Goal: Task Accomplishment & Management: Use online tool/utility

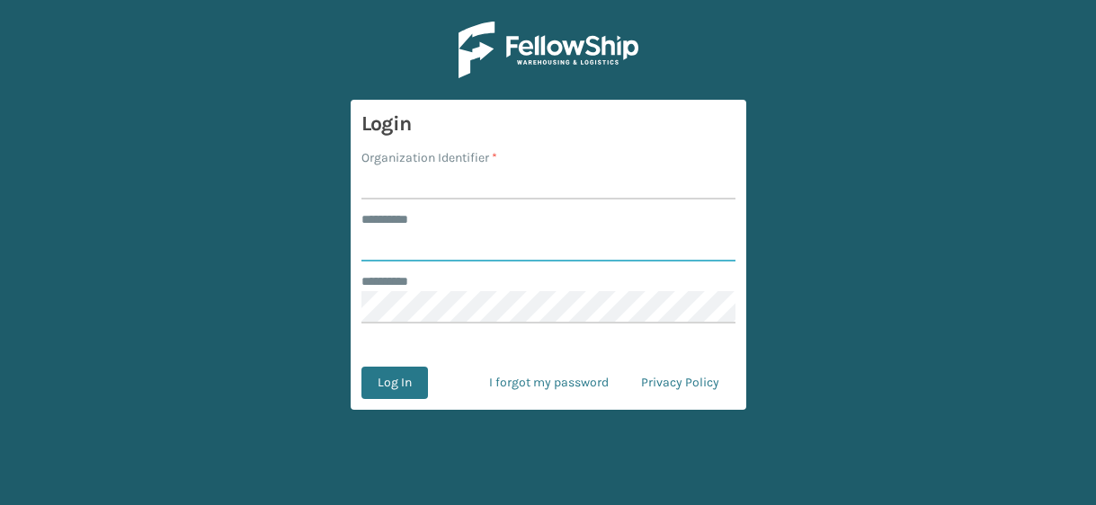
type input "*****"
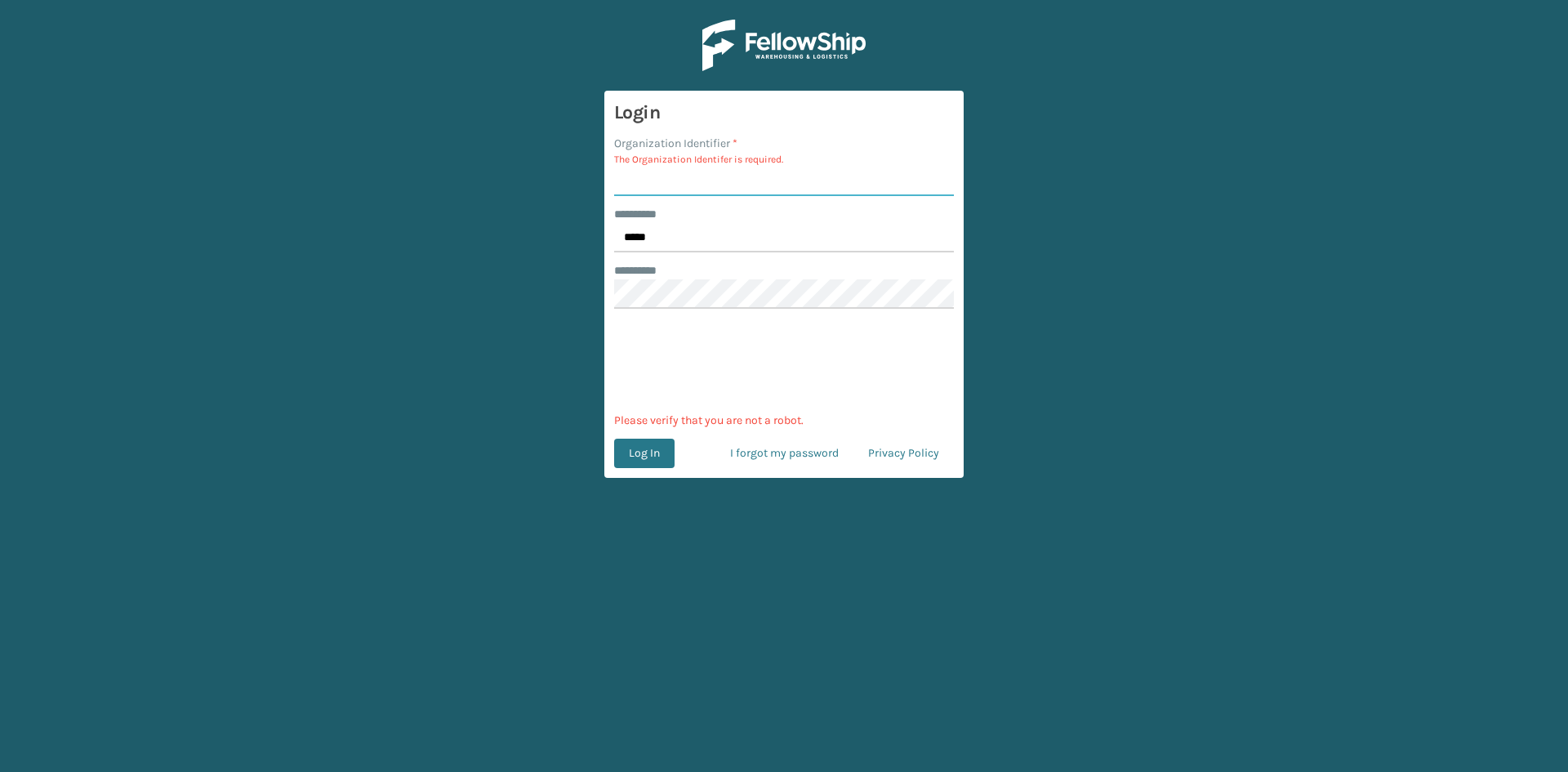
click at [677, 180] on input "Organization Identifier *" at bounding box center [784, 181] width 340 height 29
type input "sleepgeekz"
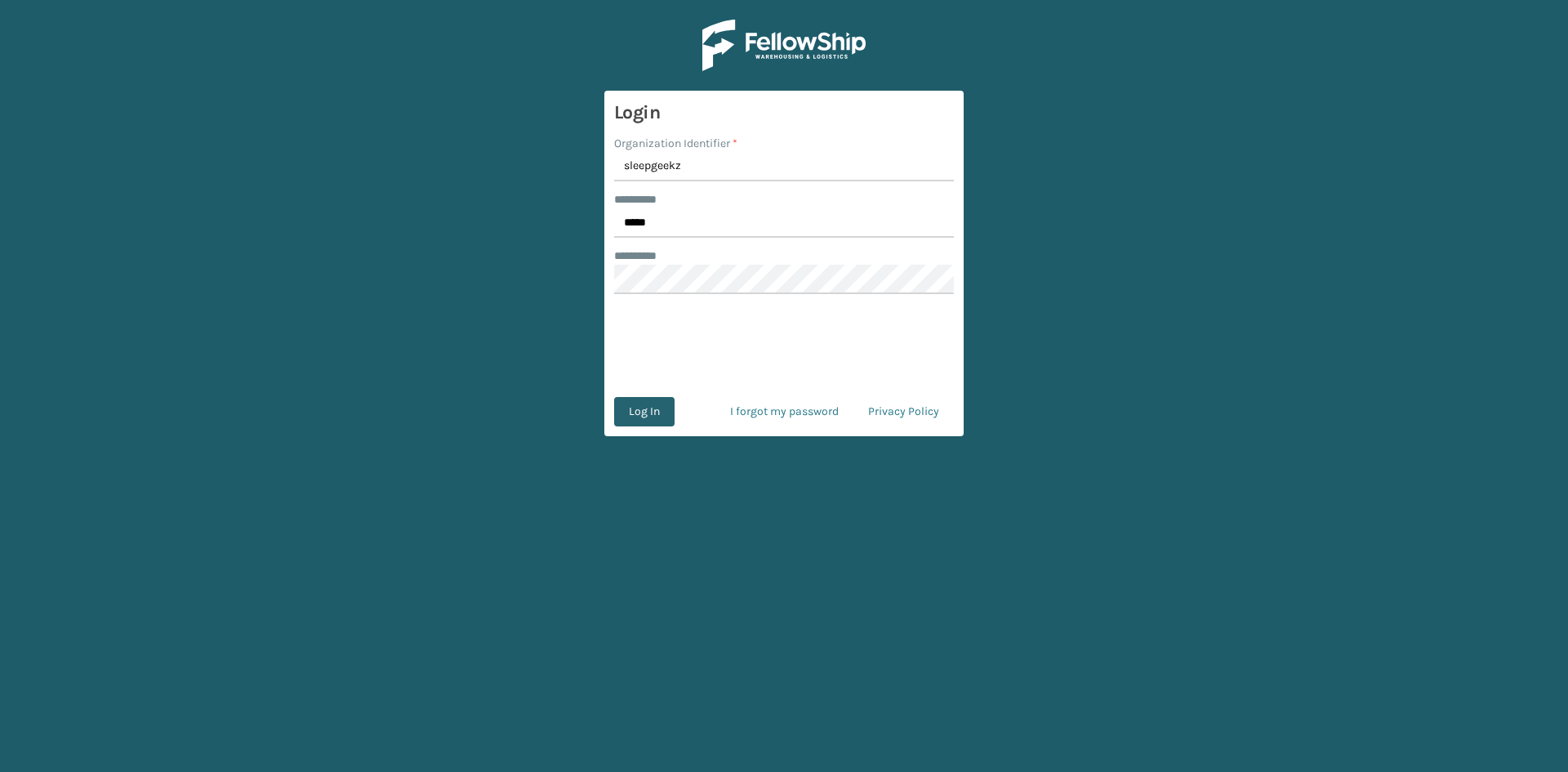
click at [656, 413] on button "Log In" at bounding box center [644, 411] width 61 height 29
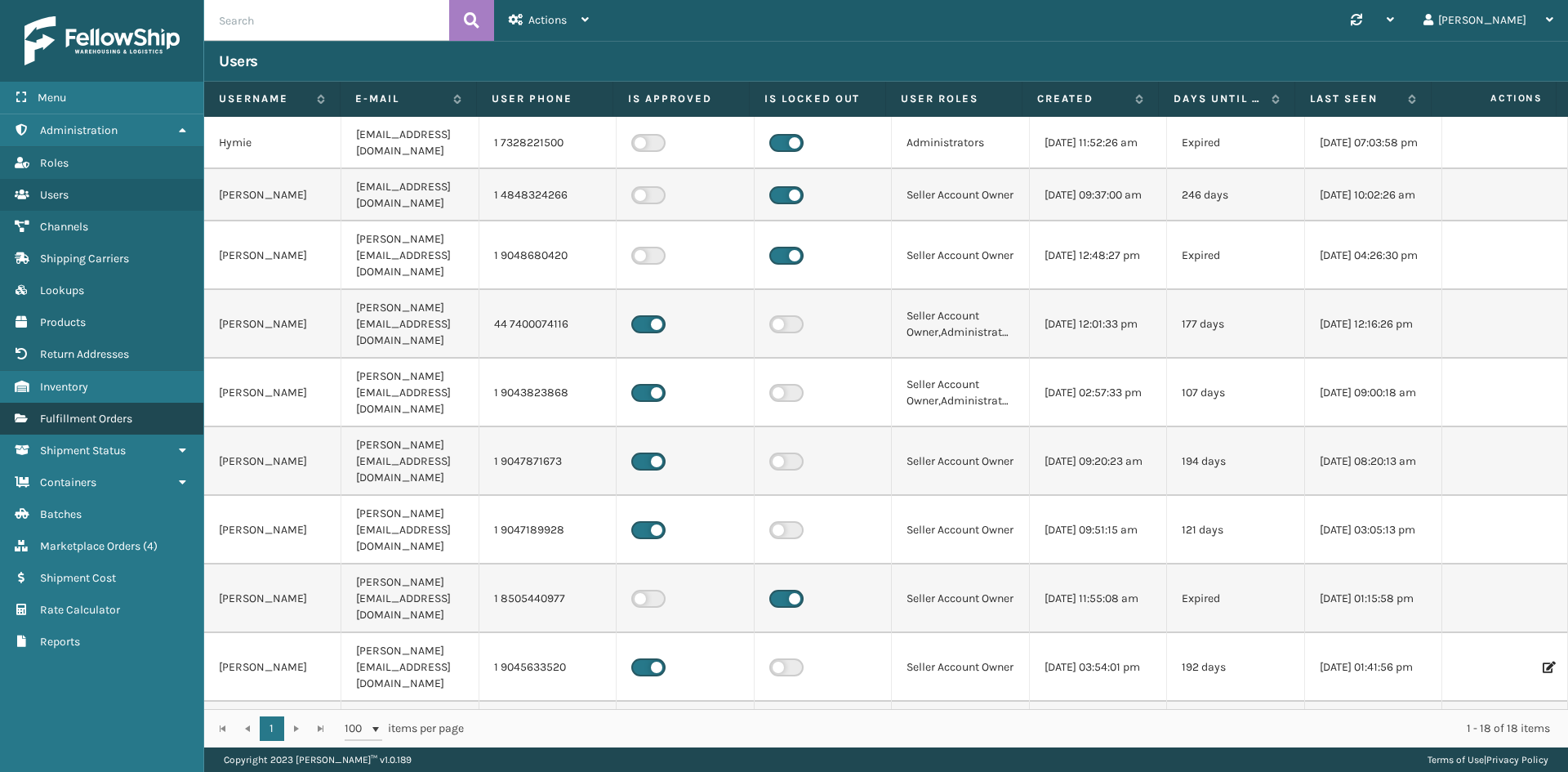
click at [107, 418] on span "Fulfillment Orders" at bounding box center [86, 418] width 93 height 14
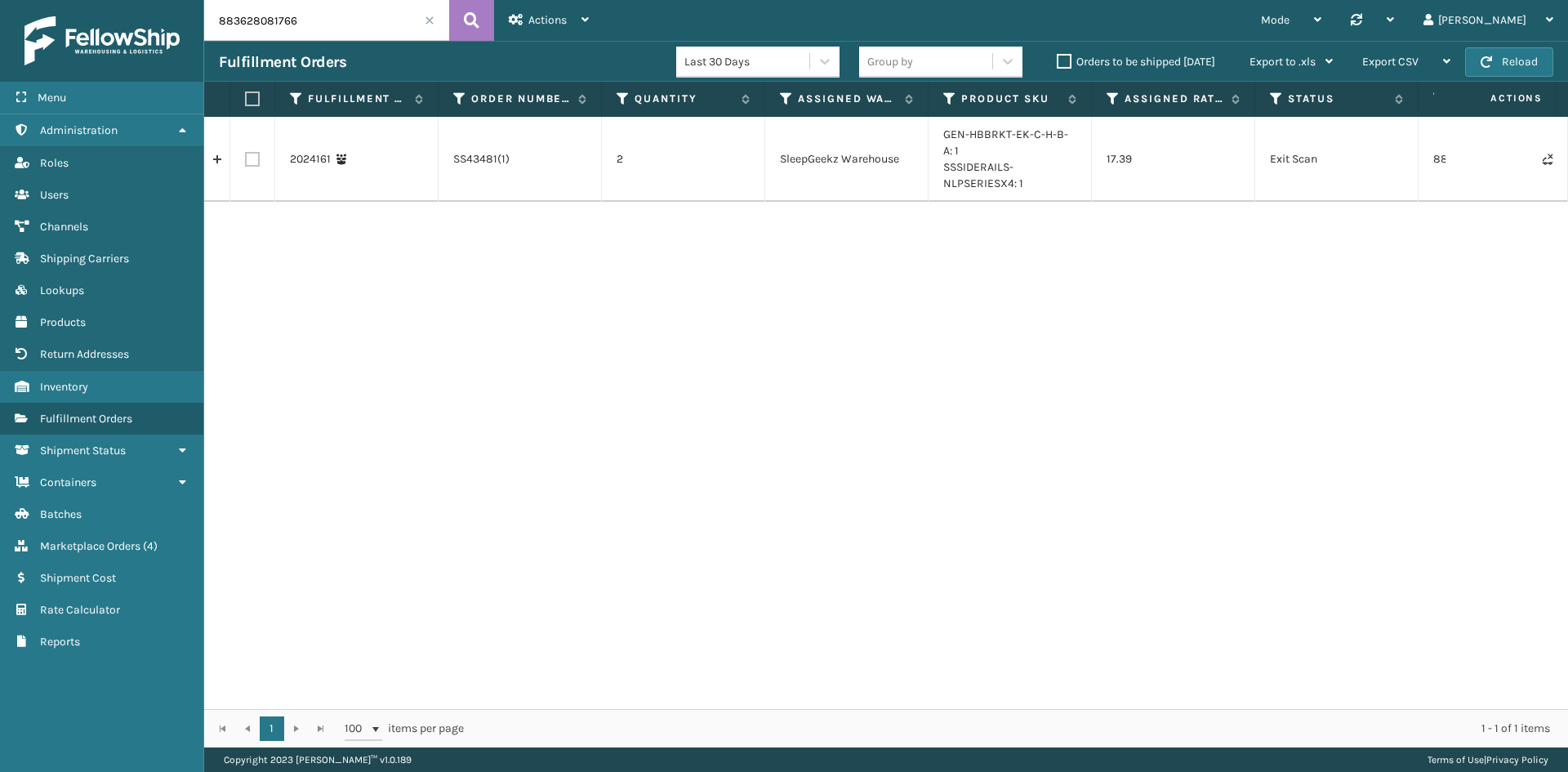
click at [431, 20] on span at bounding box center [429, 20] width 10 height 10
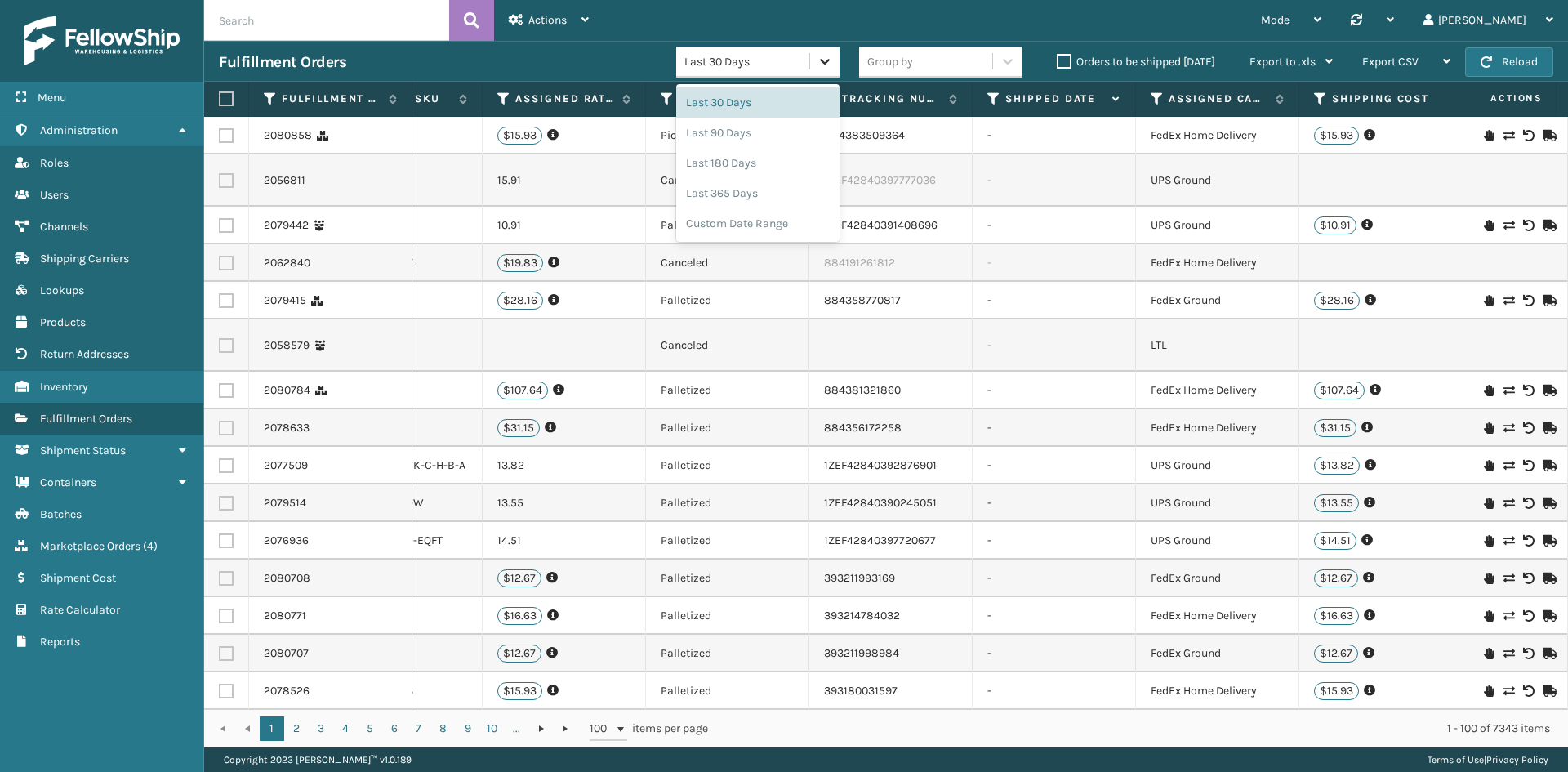
click at [828, 65] on icon at bounding box center [824, 61] width 16 height 16
click at [742, 140] on div "Last 90 Days" at bounding box center [758, 132] width 163 height 30
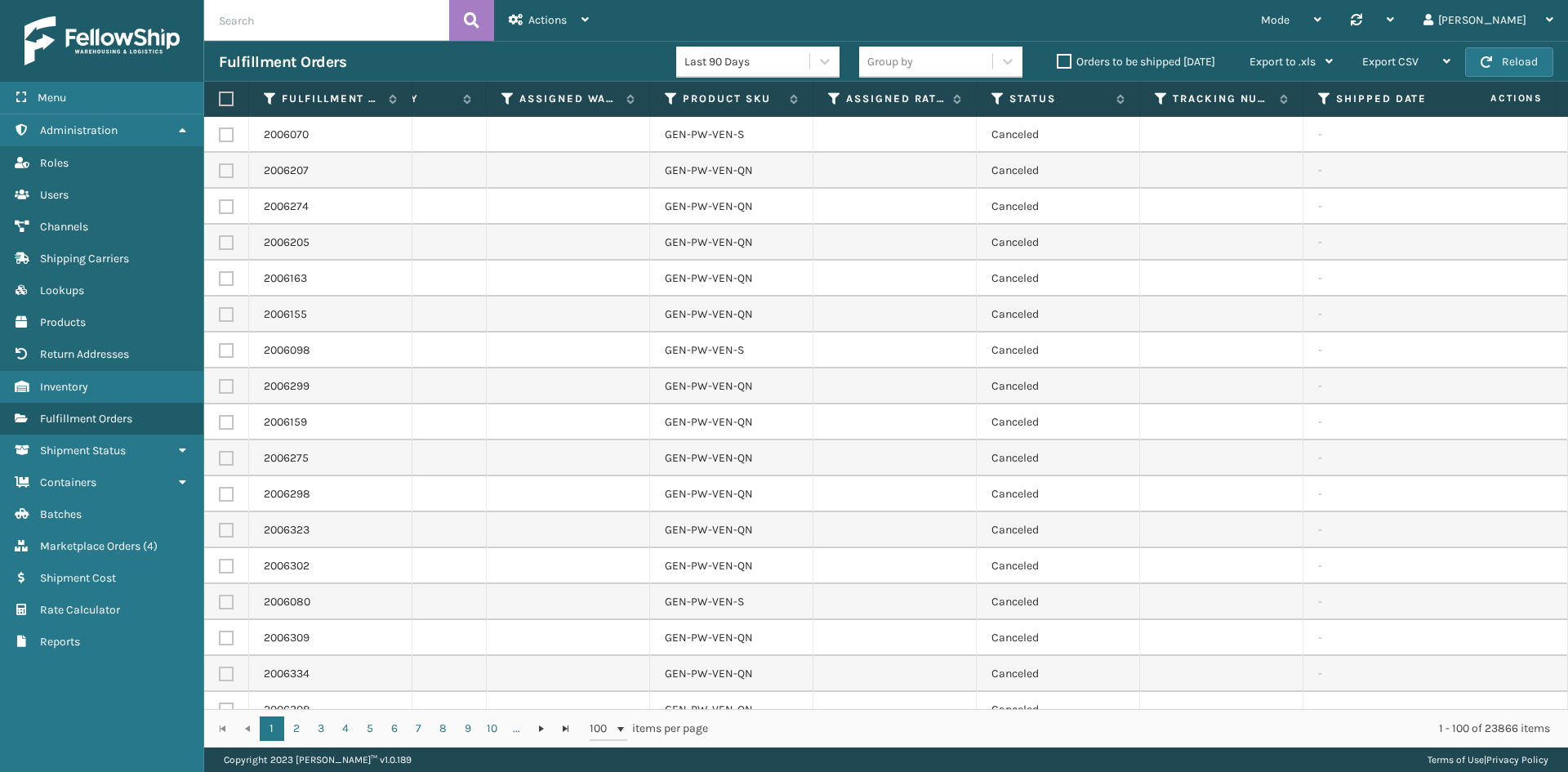
scroll to position [0, 295]
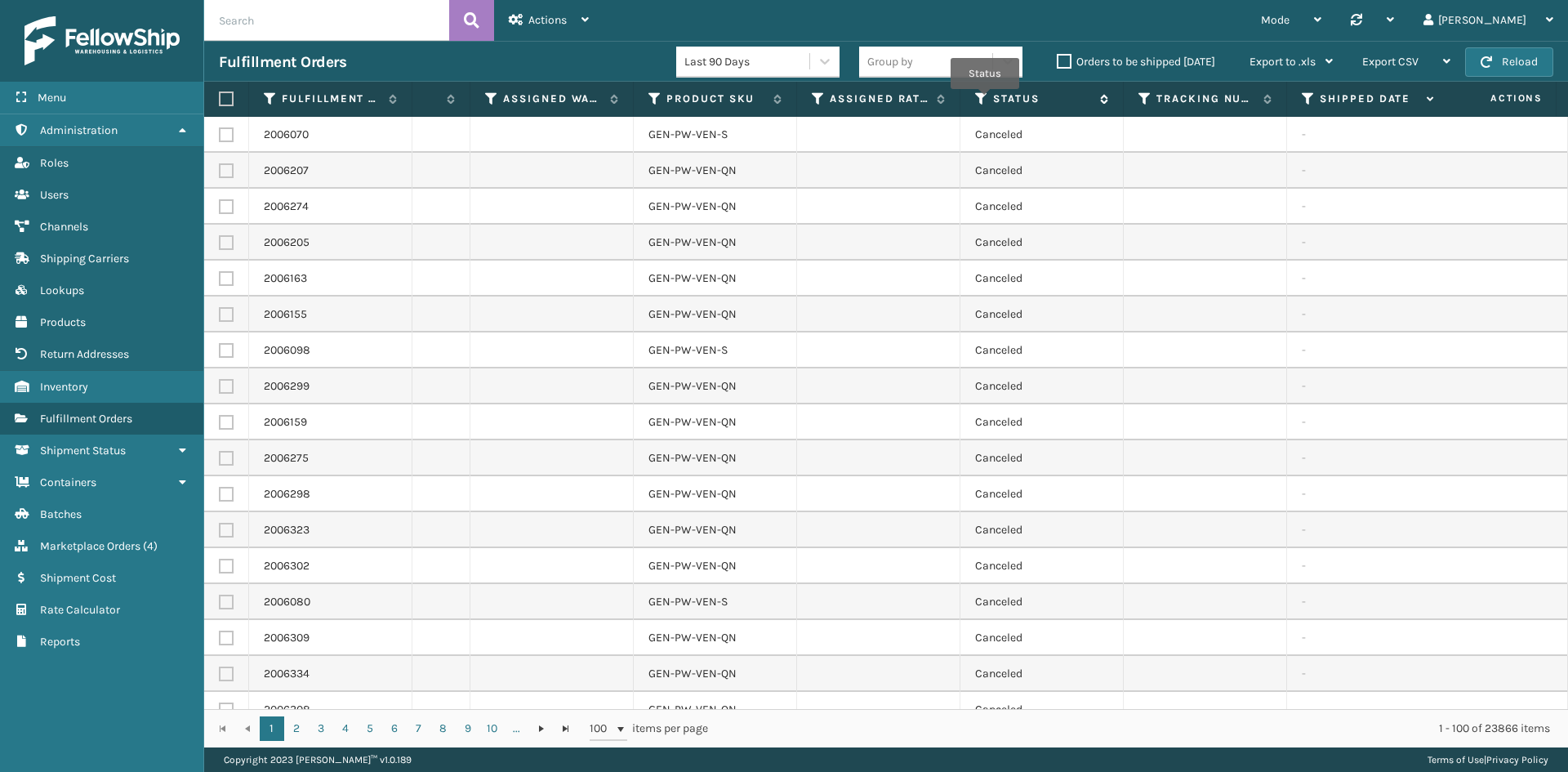
click at [985, 101] on icon at bounding box center [981, 99] width 13 height 15
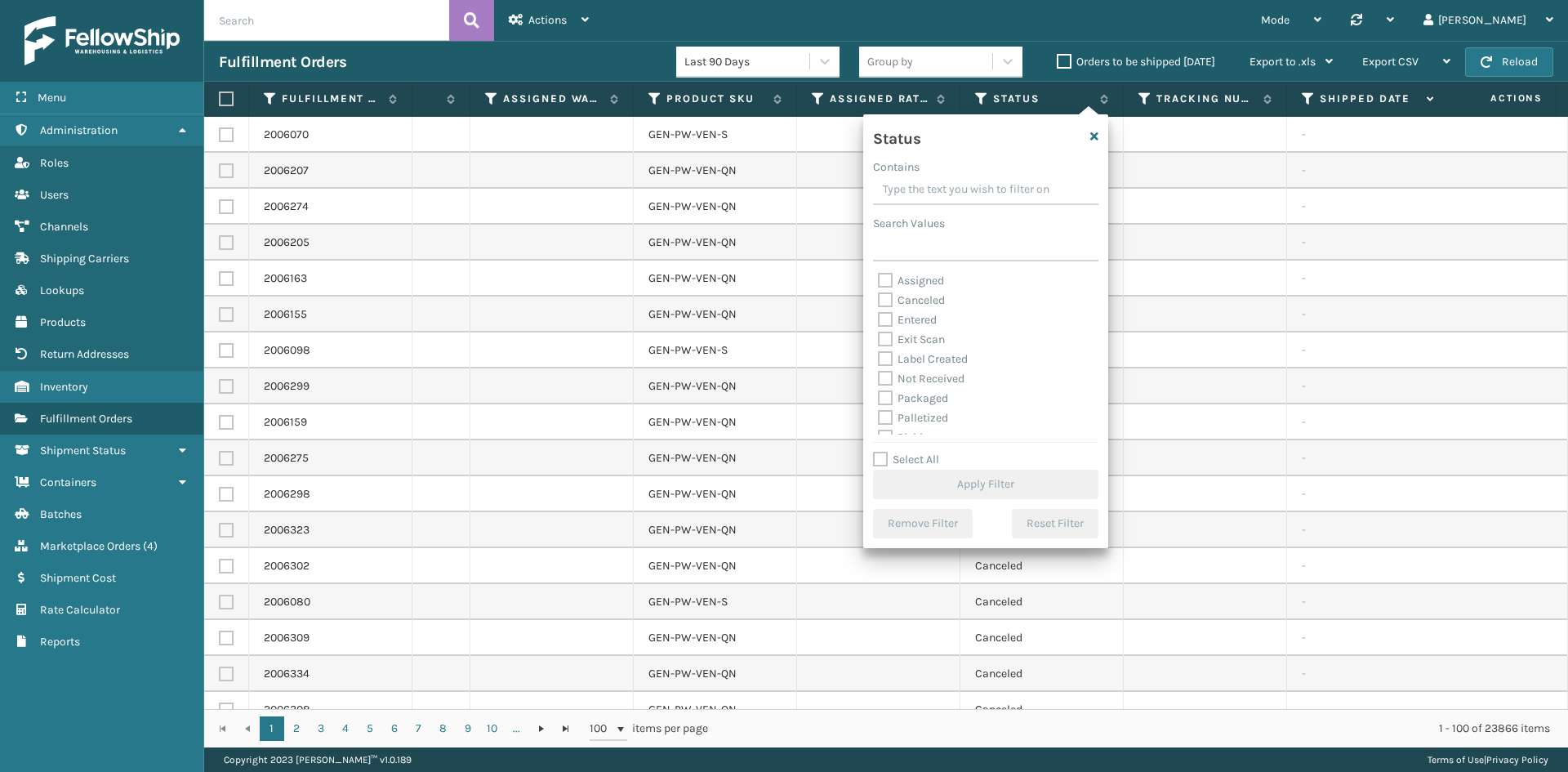
click at [886, 341] on label "Exit Scan" at bounding box center [912, 339] width 67 height 14
click at [879, 341] on input "Exit Scan" at bounding box center [878, 335] width 1 height 11
checkbox input "true"
click at [887, 422] on label "Shipped Externally" at bounding box center [935, 424] width 115 height 14
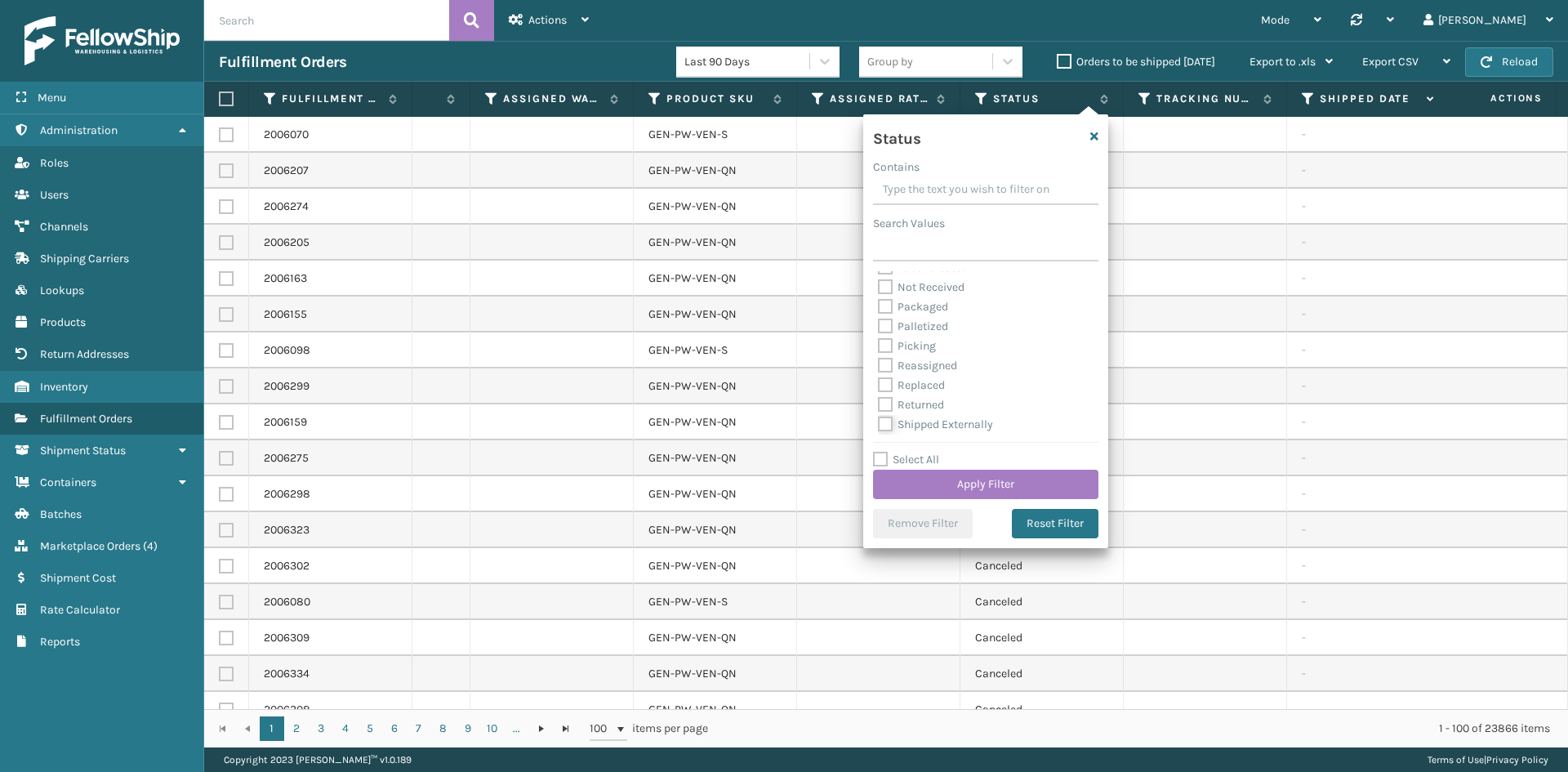
click at [879, 422] on input "Shipped Externally" at bounding box center [878, 421] width 1 height 11
checkbox input "true"
click at [936, 459] on button "Apply Filter" at bounding box center [985, 484] width 225 height 29
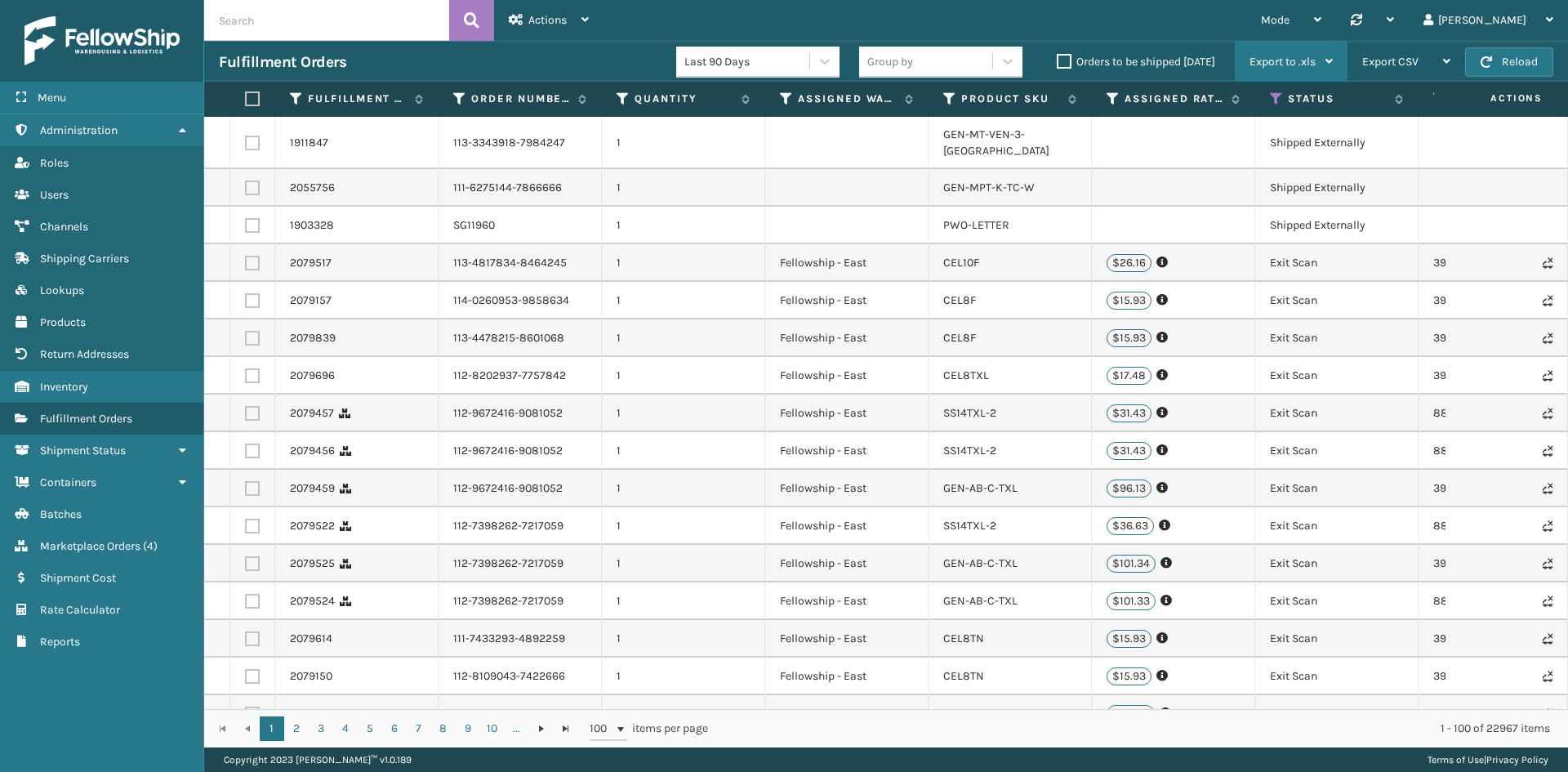
click at [994, 61] on icon at bounding box center [1329, 61] width 7 height 12
click at [994, 60] on div "Export CSV" at bounding box center [1405, 62] width 88 height 41
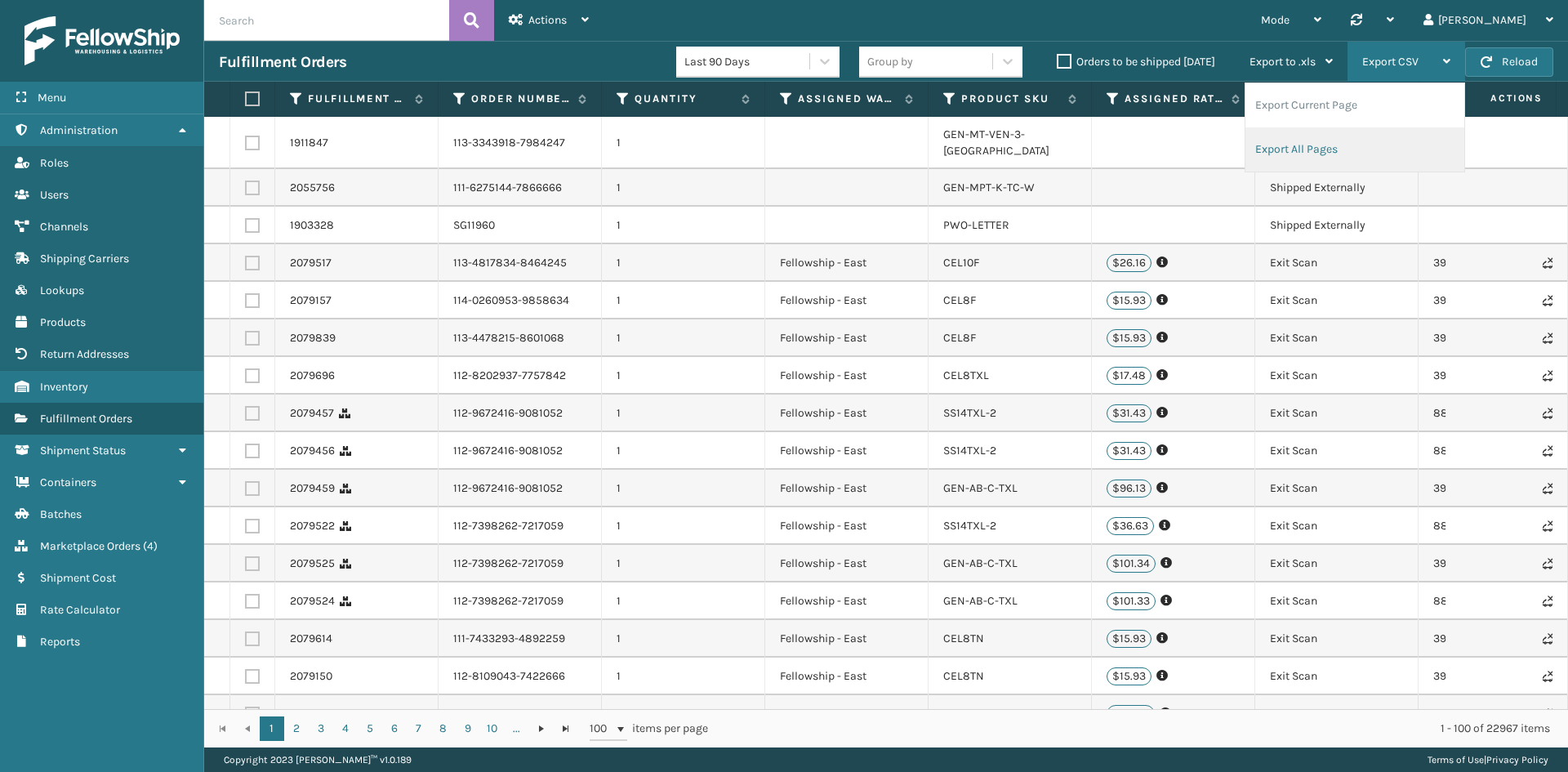
click at [994, 144] on li "Export All Pages" at bounding box center [1354, 149] width 219 height 45
